Goal: Information Seeking & Learning: Understand process/instructions

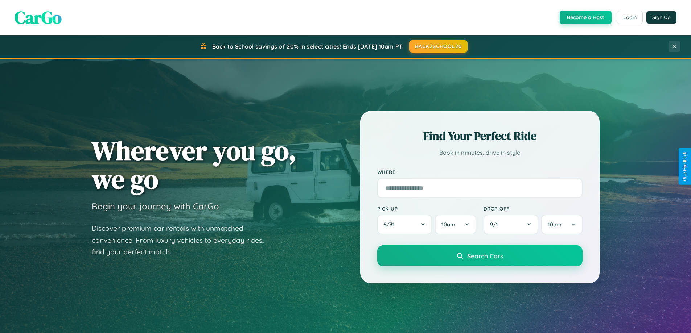
scroll to position [499, 0]
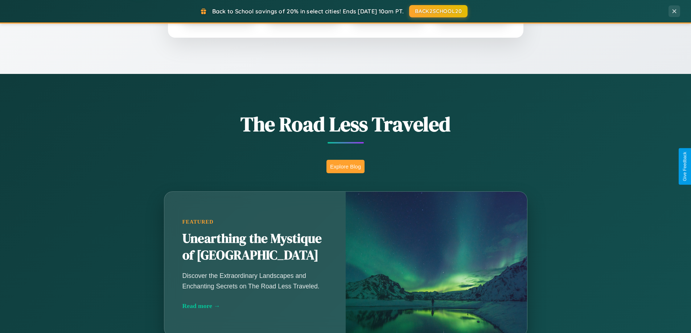
click at [345, 167] on button "Explore Blog" at bounding box center [346, 166] width 38 height 13
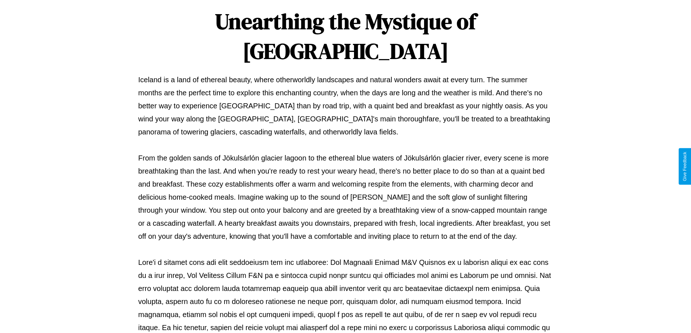
scroll to position [235, 0]
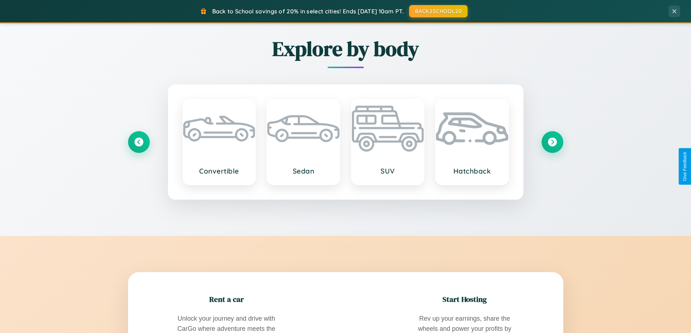
scroll to position [1396, 0]
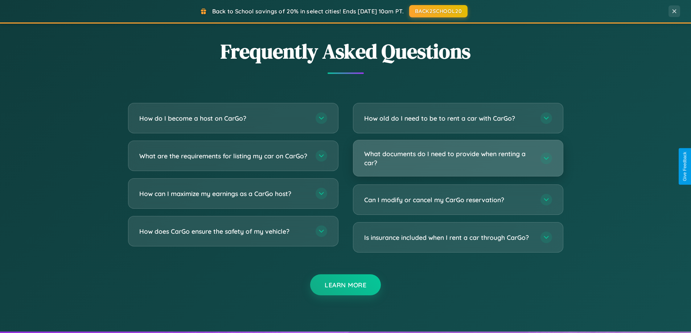
click at [458, 158] on h3 "What documents do I need to provide when renting a car?" at bounding box center [448, 159] width 169 height 18
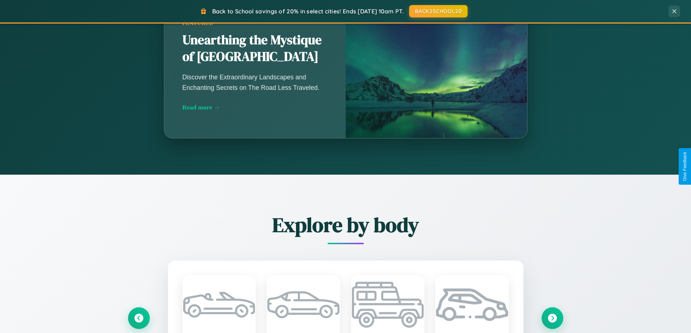
scroll to position [0, 0]
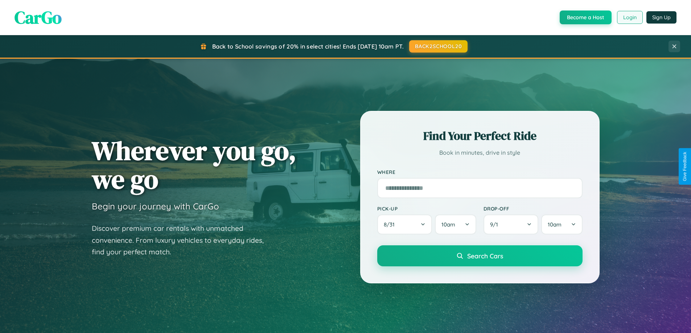
click at [630, 17] on button "Login" at bounding box center [630, 17] width 26 height 13
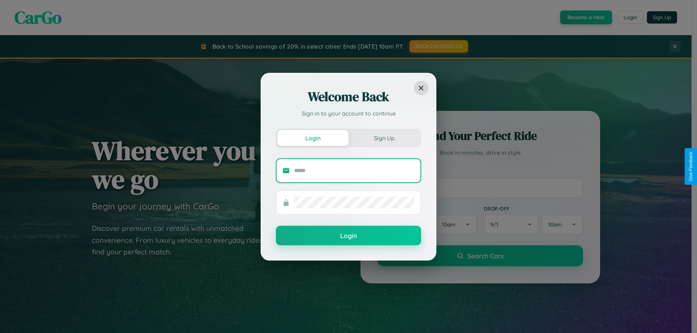
click at [354, 171] on input "text" at bounding box center [354, 171] width 120 height 12
type input "**********"
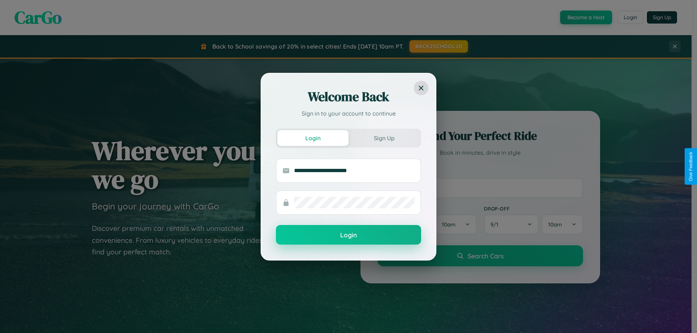
click at [348, 236] on button "Login" at bounding box center [348, 235] width 145 height 20
